Goal: Find specific page/section

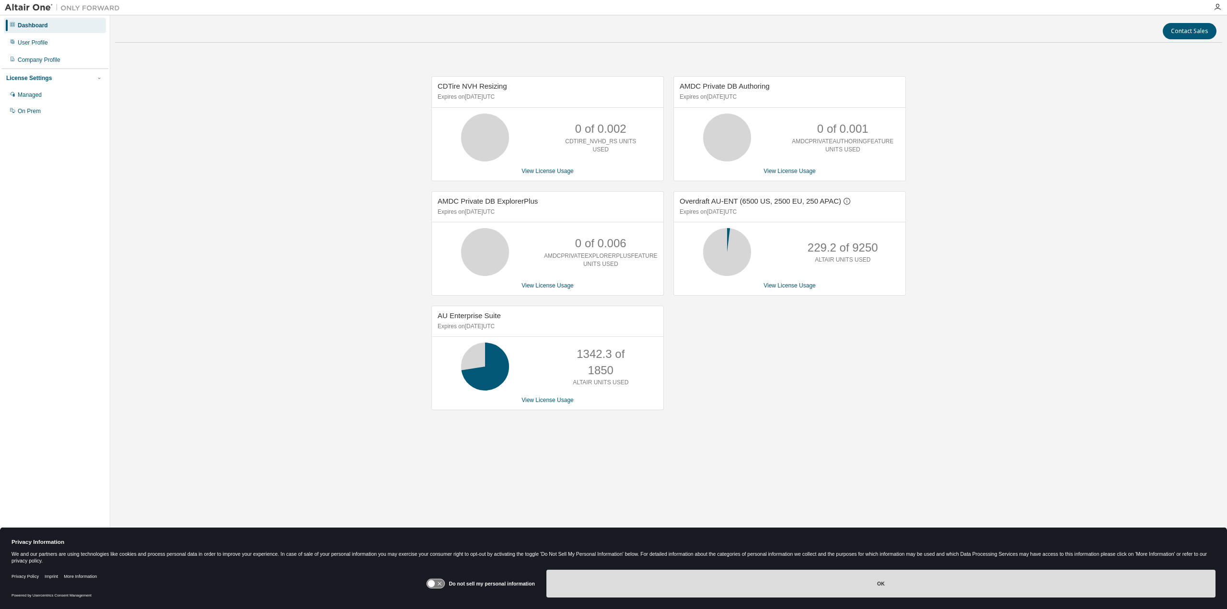
click at [908, 580] on button "OK" at bounding box center [881, 584] width 669 height 28
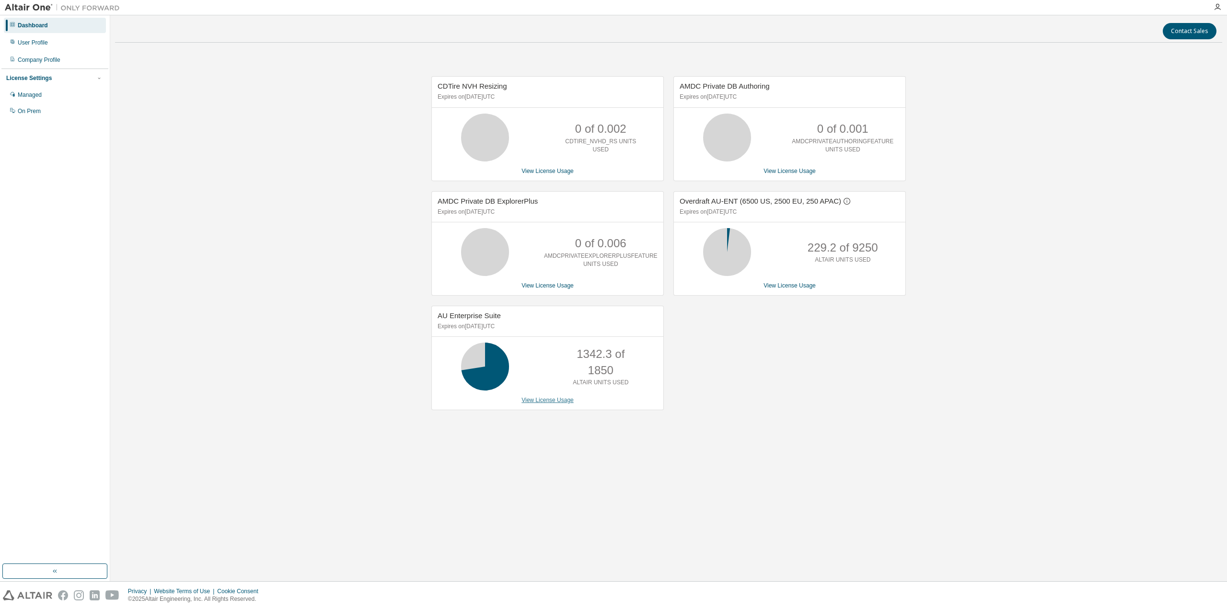
click at [565, 398] on link "View License Usage" at bounding box center [548, 400] width 52 height 7
